Goal: Task Accomplishment & Management: Use online tool/utility

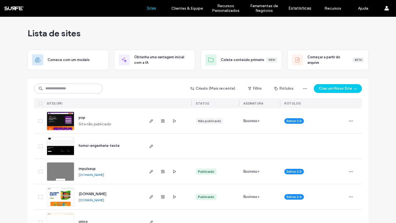
click at [99, 94] on div "Criado (Mais recente) Filtro Rótulos Criar um Novo Site Sites (89) STATUS Assin…" at bounding box center [198, 93] width 328 height 29
click at [95, 89] on input at bounding box center [68, 89] width 69 height 10
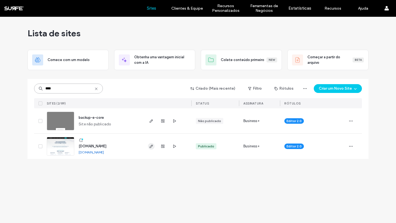
type input "****"
click at [151, 146] on use "button" at bounding box center [151, 146] width 3 height 3
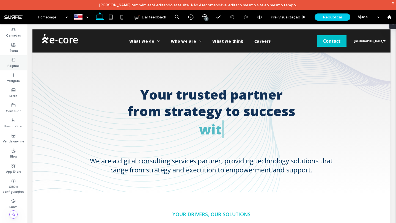
click at [17, 65] on label "Páginas" at bounding box center [13, 65] width 12 height 6
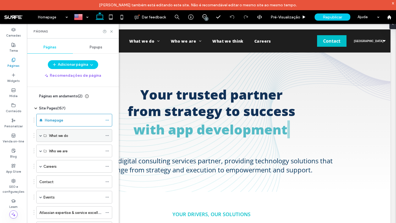
click at [41, 137] on span at bounding box center [40, 136] width 3 height 12
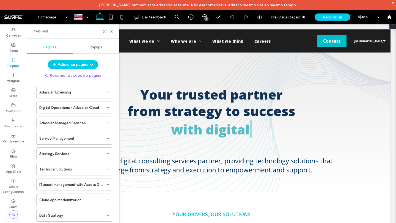
scroll to position [55, 0]
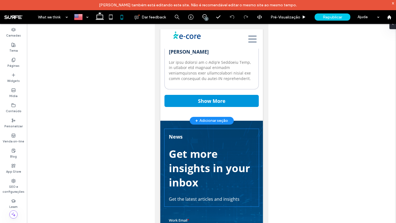
scroll to position [1486, 0]
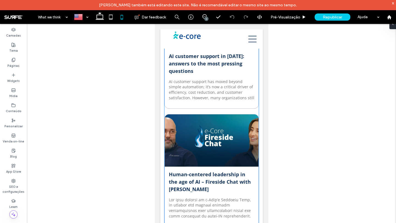
click at [222, 100] on div "AI customer support in 2025: answers to the most pressing questions By e-Core •…" at bounding box center [212, 78] width 94 height 60
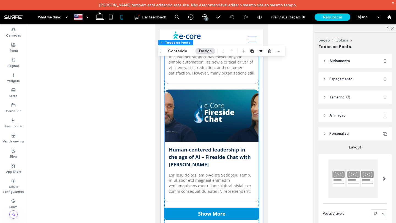
scroll to position [1541, 0]
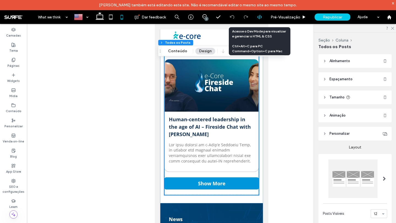
click at [257, 13] on div at bounding box center [260, 17] width 14 height 14
click at [259, 16] on icon at bounding box center [259, 17] width 5 height 5
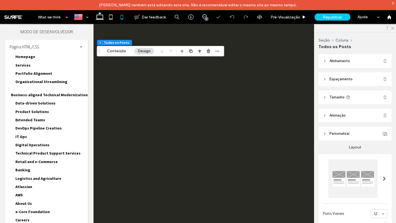
scroll to position [0, 0]
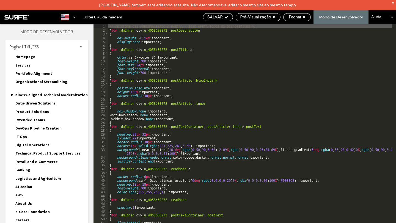
click at [199, 148] on div "/* ADICIONE CSS PERSONALIZADO À PÁGINA - ISSO AFETA TODOS OS DISPOSITIVOS */ * …" at bounding box center [296, 132] width 377 height 217
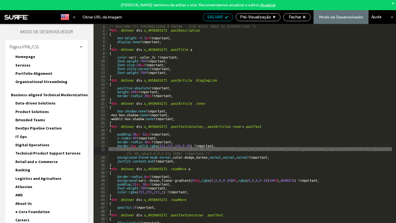
click at [223, 18] on div "SALVAR" at bounding box center [217, 17] width 29 height 5
click at [227, 17] on use at bounding box center [226, 17] width 3 height 3
click at [299, 17] on span "Fechar" at bounding box center [295, 17] width 12 height 5
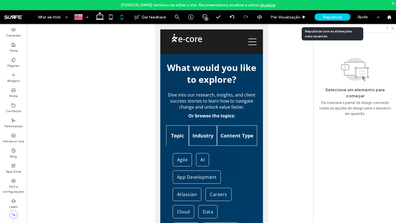
click at [327, 19] on span "Republicar" at bounding box center [332, 17] width 19 height 5
